Goal: Information Seeking & Learning: Learn about a topic

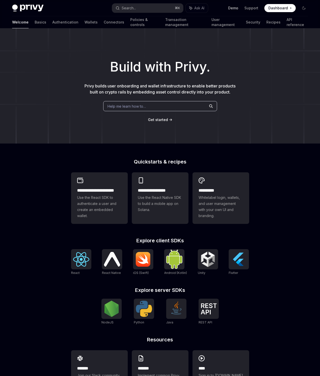
click at [232, 8] on link "Demo" at bounding box center [233, 8] width 10 height 5
click at [84, 23] on link "Wallets" at bounding box center [90, 22] width 13 height 12
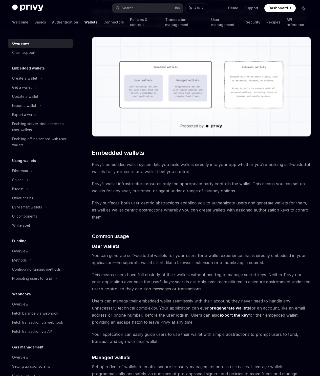
scroll to position [199, 0]
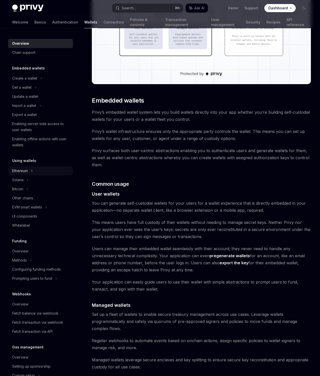
click at [32, 170] on icon at bounding box center [32, 171] width 1 height 2
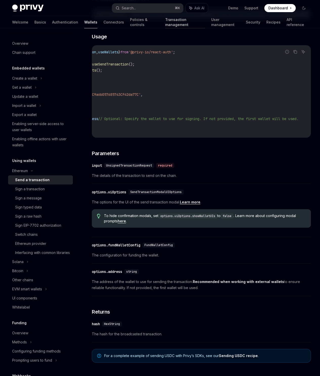
click at [165, 25] on link "Transaction management" at bounding box center [185, 22] width 40 height 12
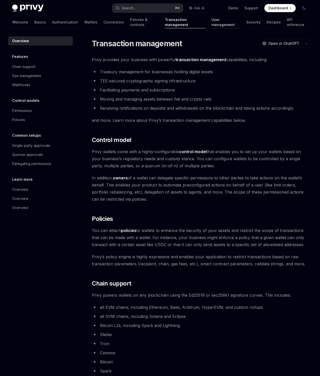
click at [211, 23] on link "User management" at bounding box center [225, 22] width 28 height 12
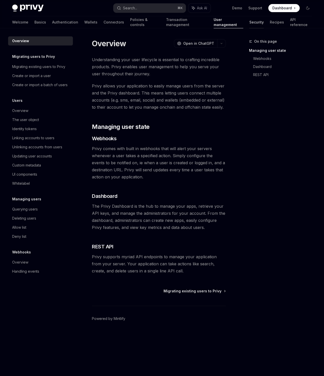
click at [249, 24] on link "Security" at bounding box center [256, 22] width 14 height 12
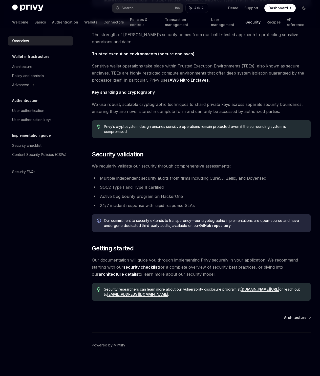
scroll to position [290, 0]
click at [33, 8] on img at bounding box center [27, 8] width 31 height 7
type textarea "*"
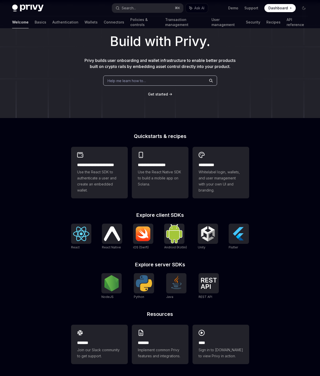
scroll to position [26, 0]
click at [78, 238] on img at bounding box center [81, 234] width 16 height 14
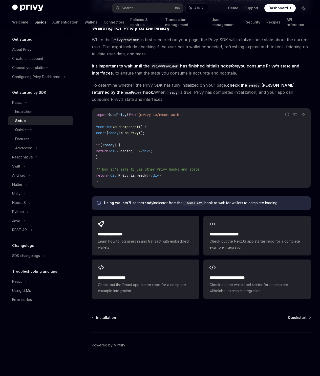
scroll to position [569, 0]
